Goal: Find contact information: Find contact information

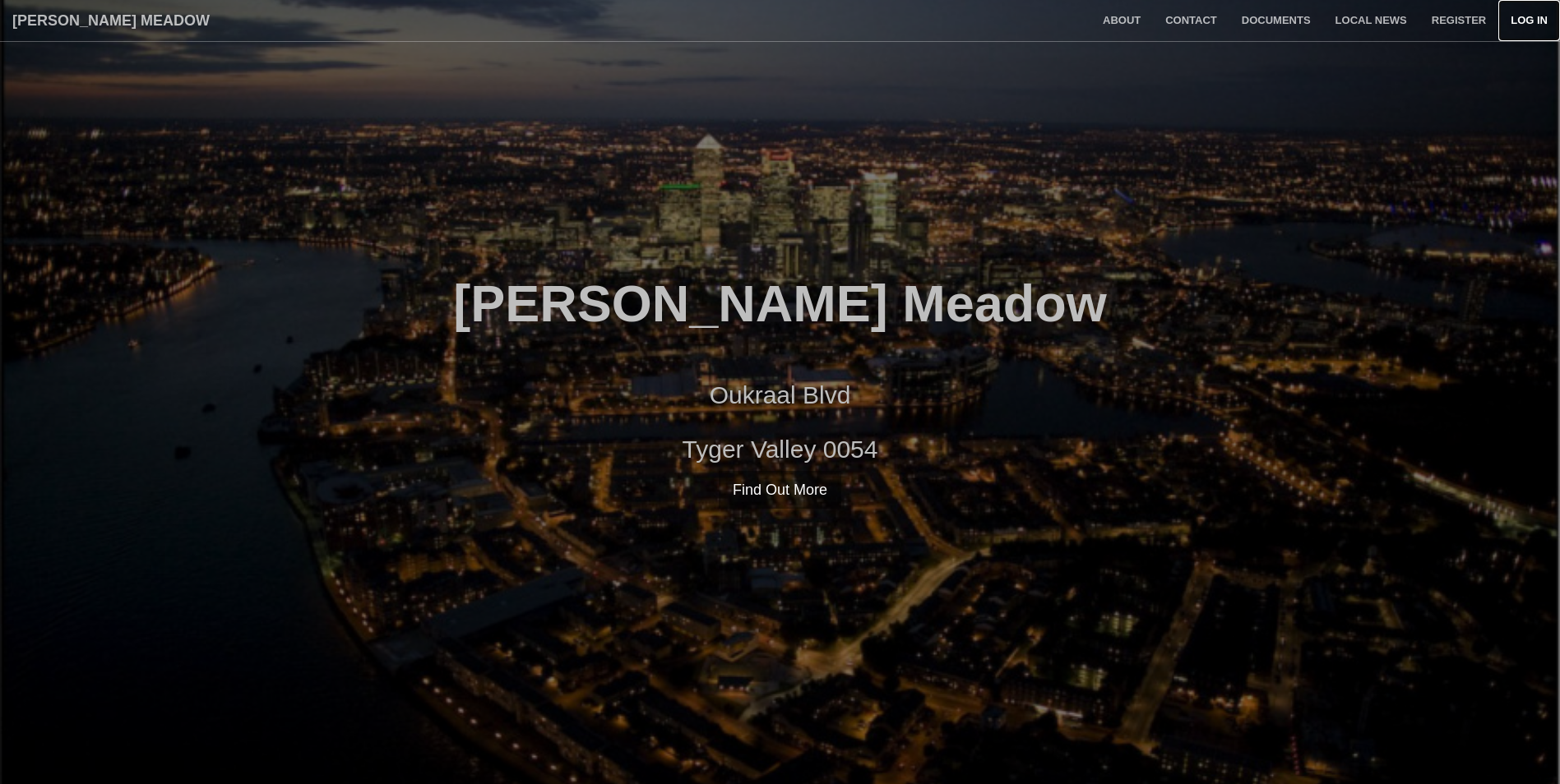
click at [1525, 20] on link "Log in" at bounding box center [1529, 20] width 61 height 41
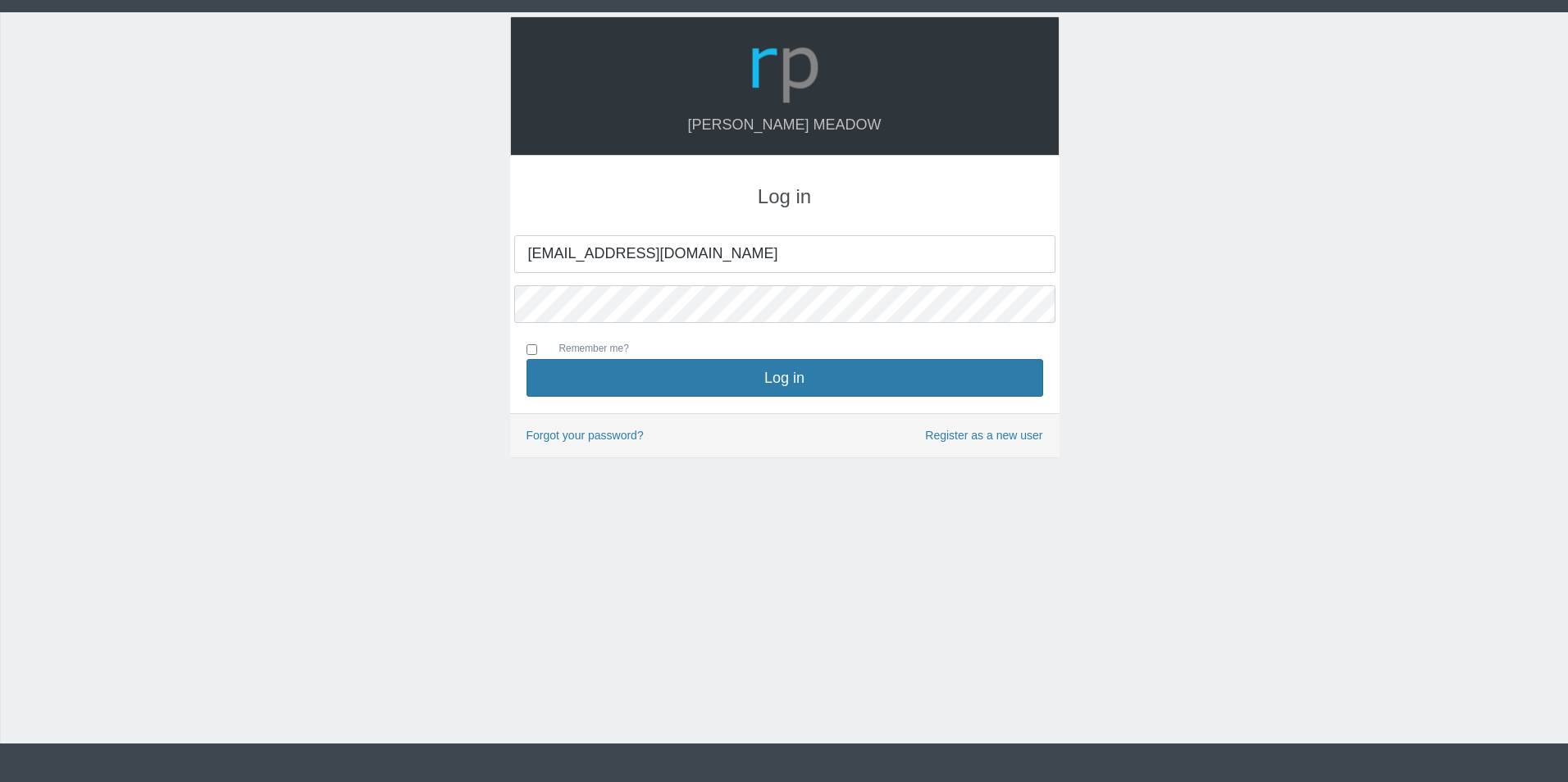
type input "[EMAIL_ADDRESS][DOMAIN_NAME]"
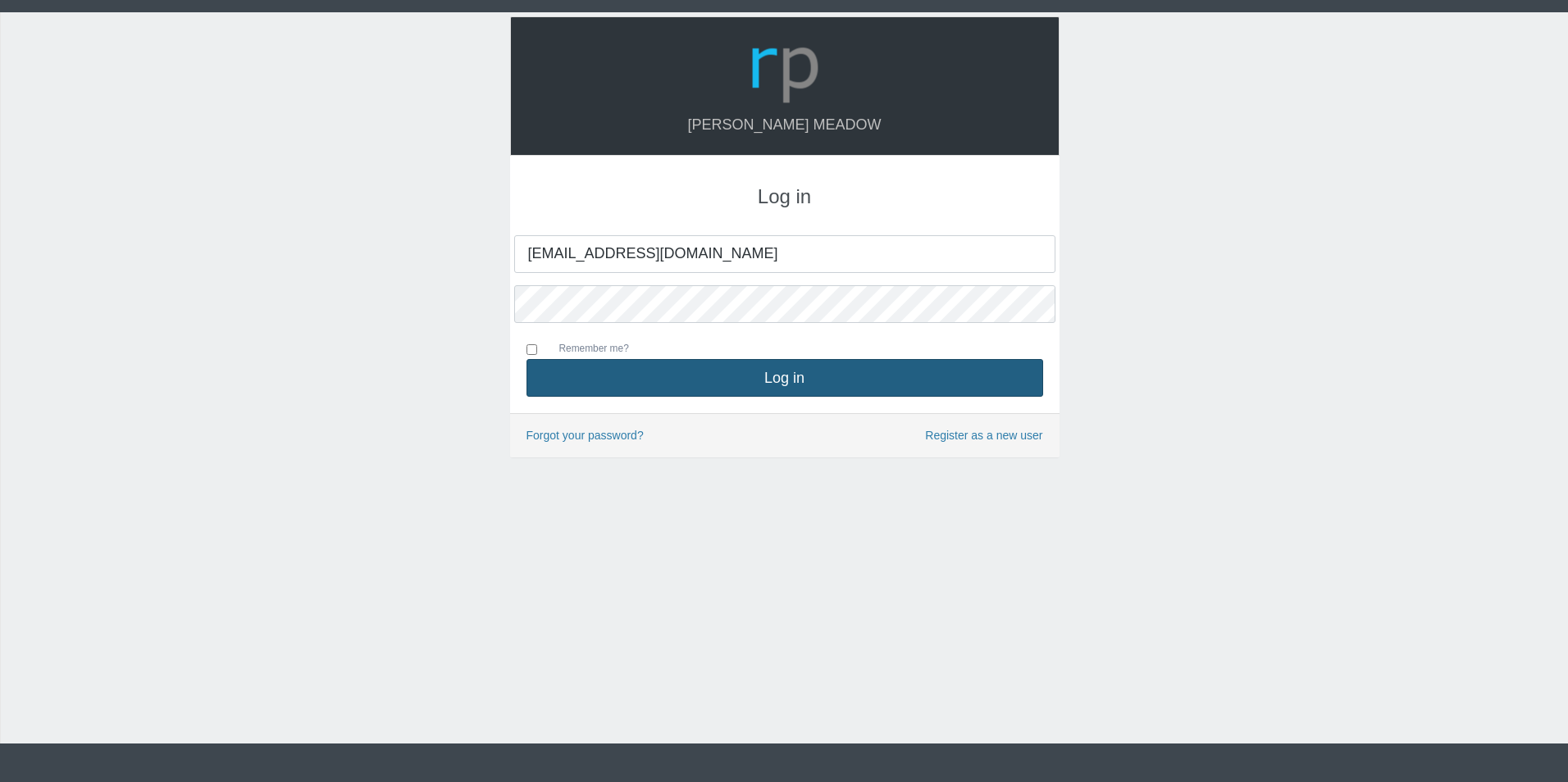
click at [796, 373] on button "Log in" at bounding box center [784, 378] width 516 height 38
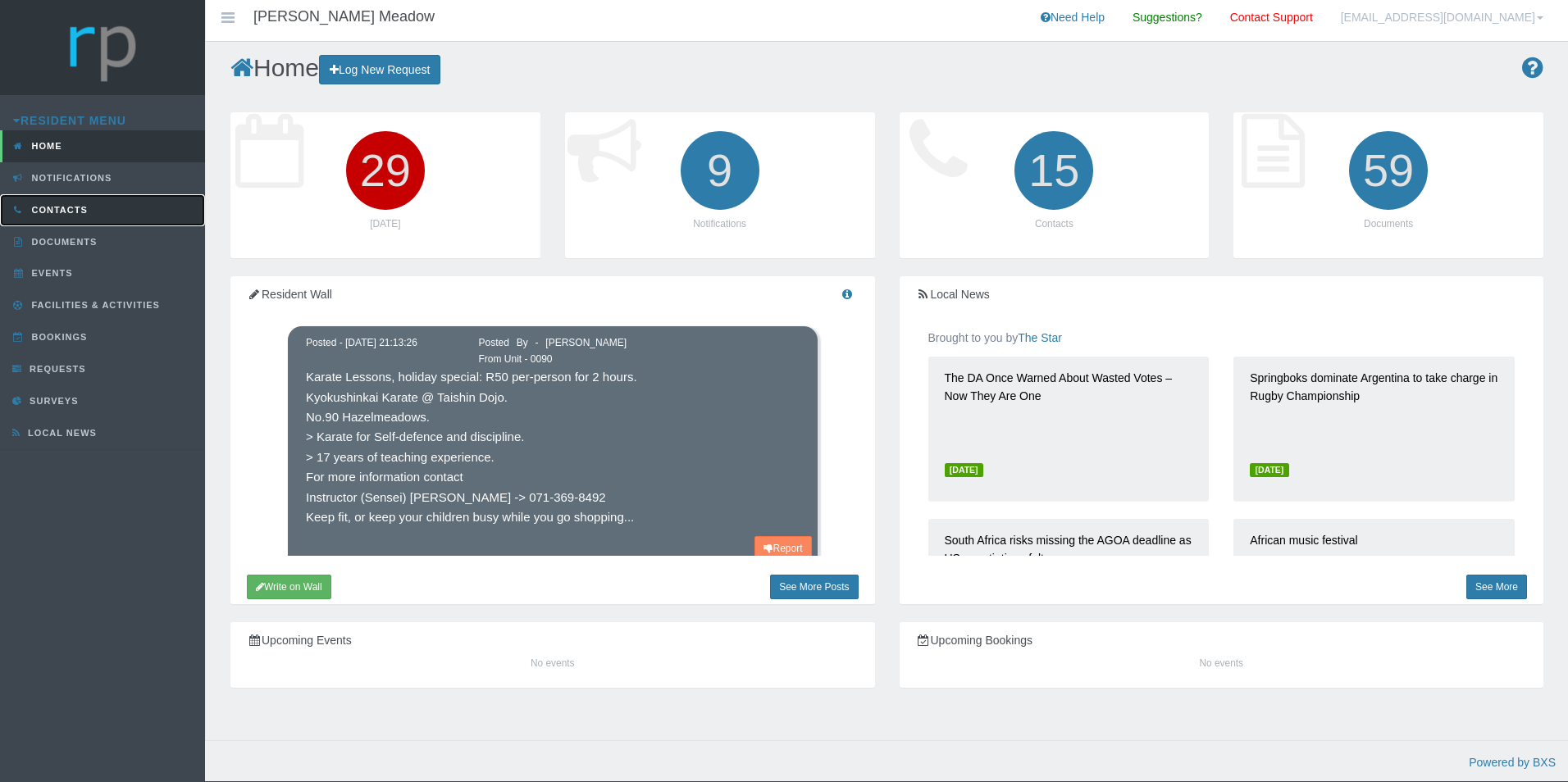
click at [49, 211] on span "Contacts" at bounding box center [57, 209] width 59 height 10
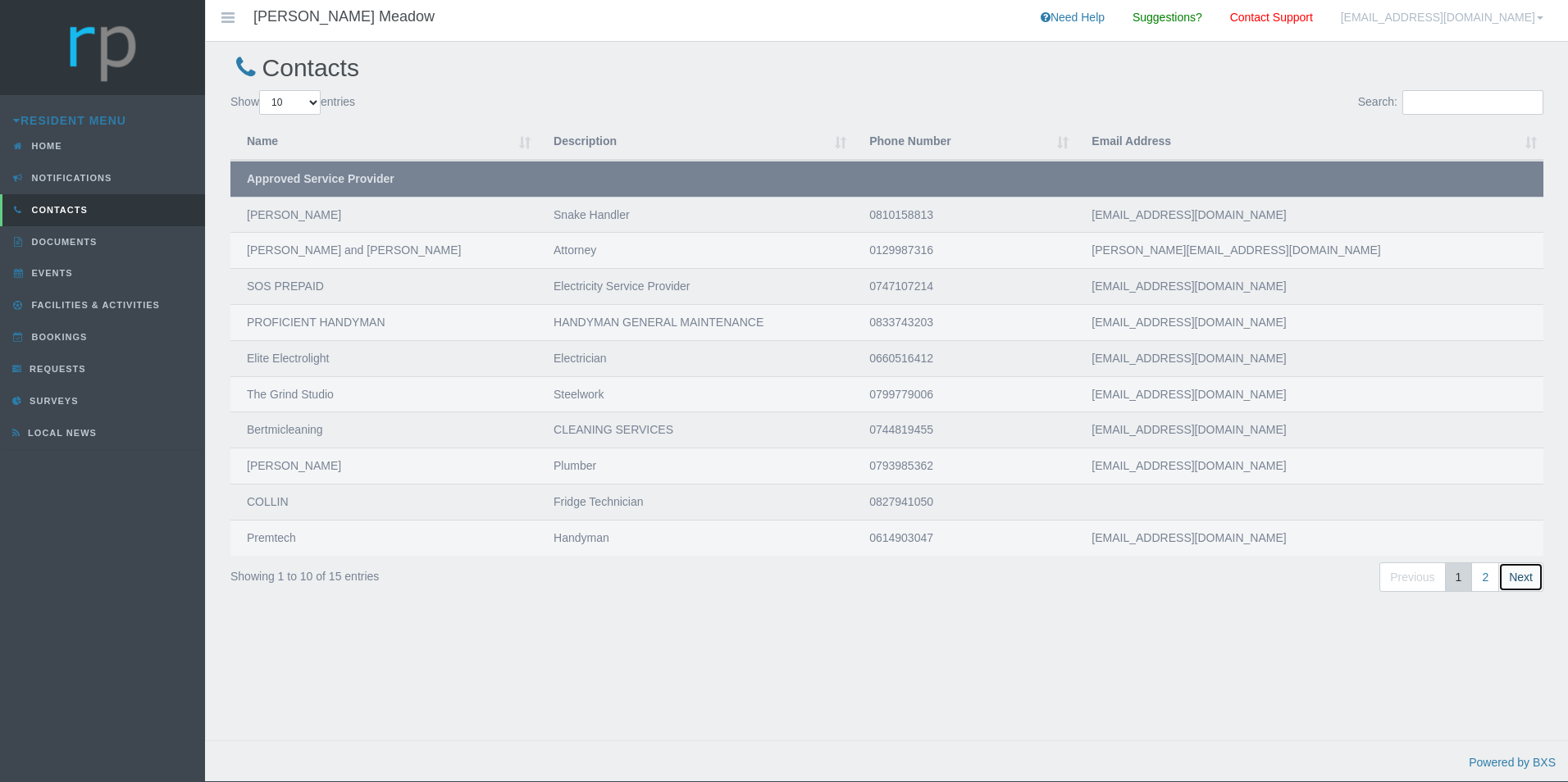
click at [1516, 569] on link "Next" at bounding box center [1520, 578] width 45 height 30
